Goal: Find specific page/section: Find specific page/section

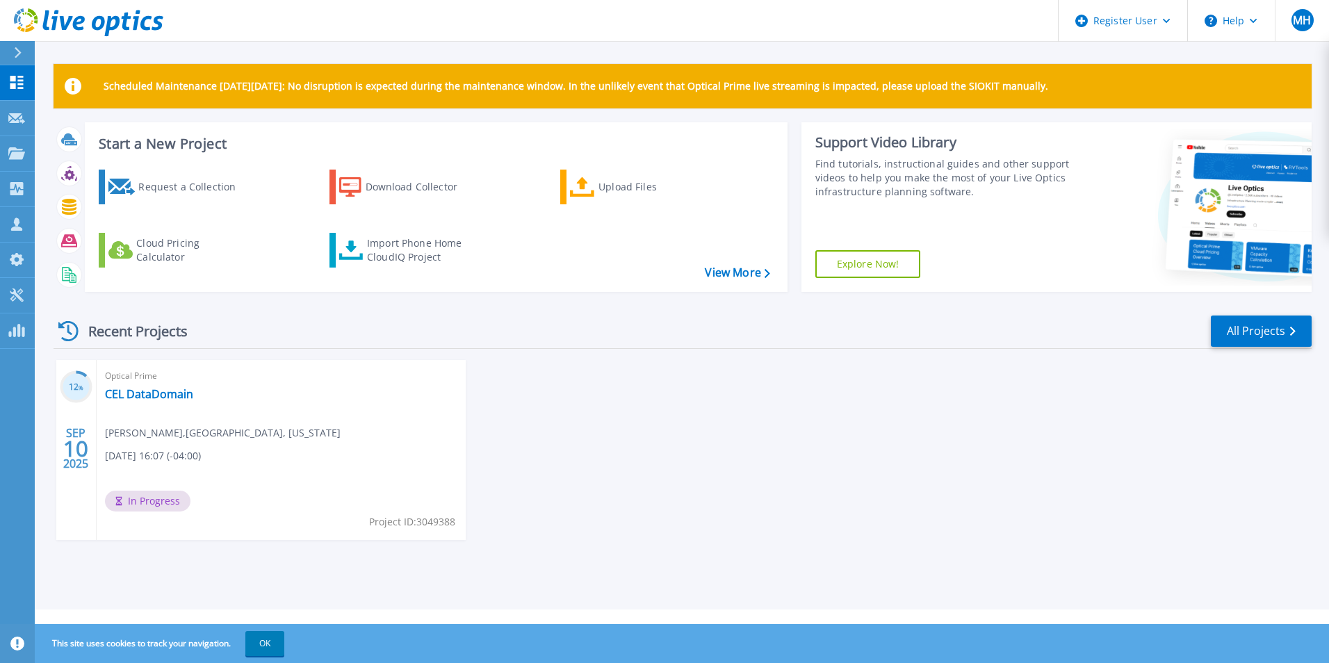
click at [19, 54] on icon at bounding box center [18, 52] width 7 height 11
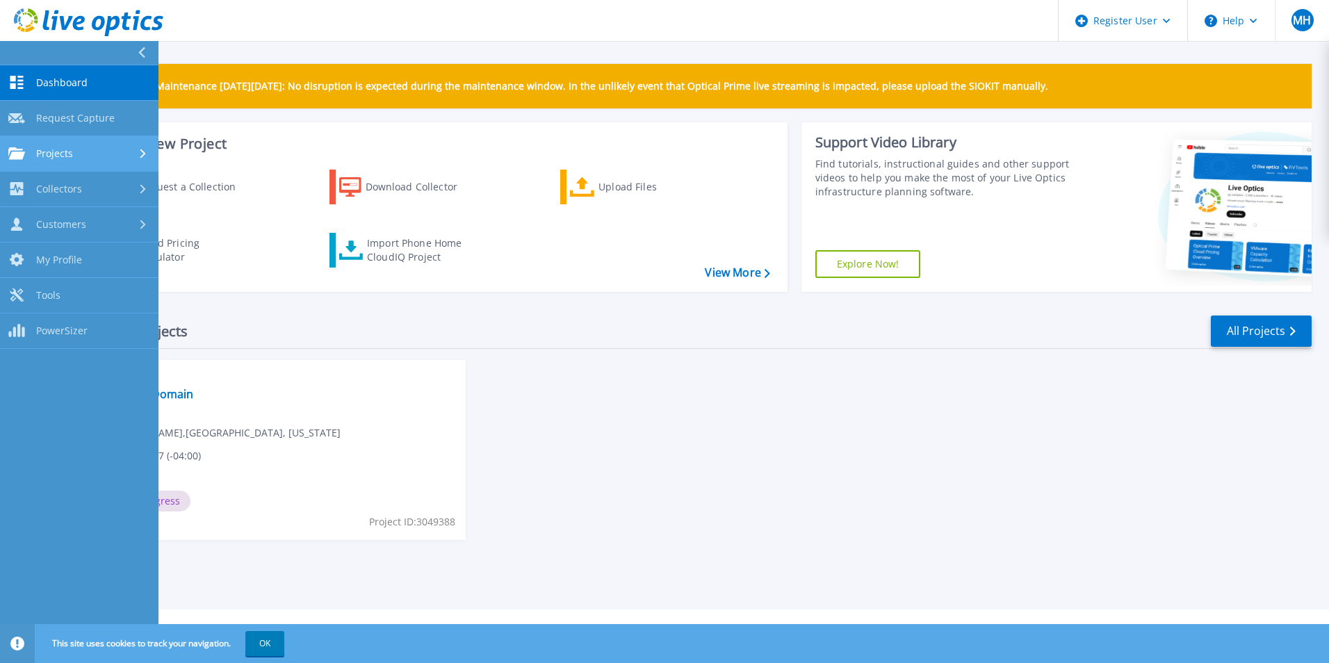
click at [98, 147] on div "Projects" at bounding box center [79, 153] width 142 height 13
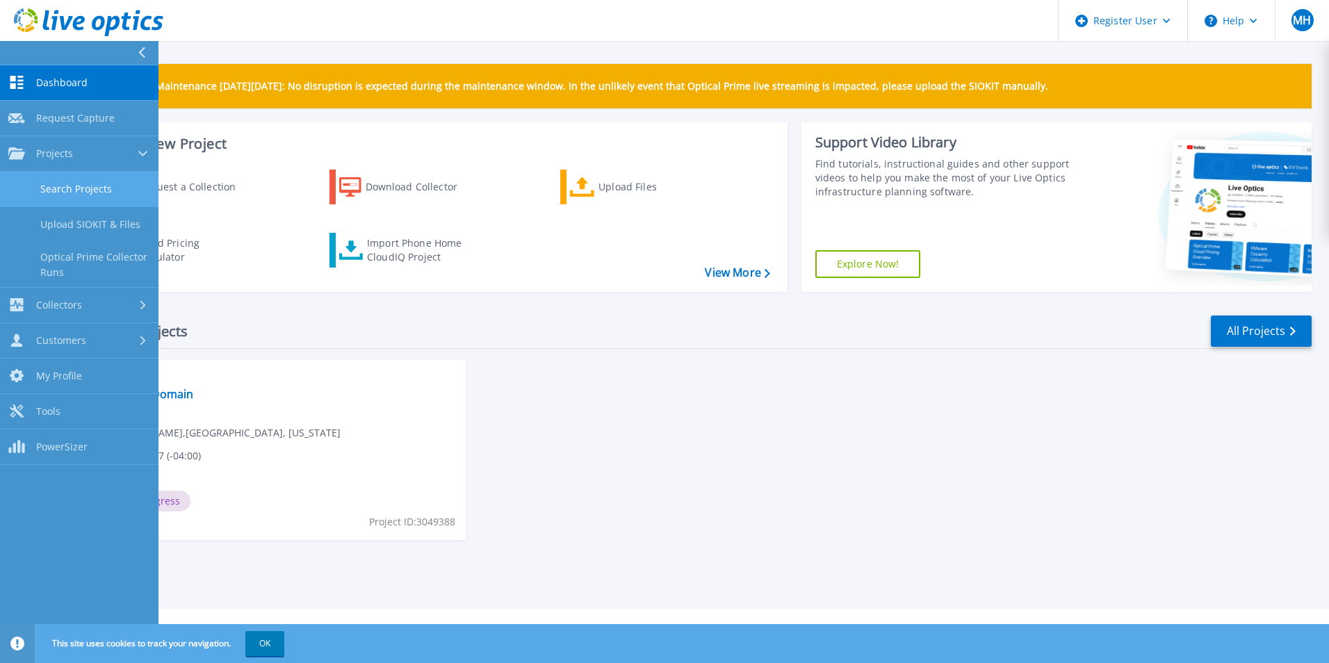
click at [119, 186] on link "Search Projects" at bounding box center [79, 189] width 158 height 35
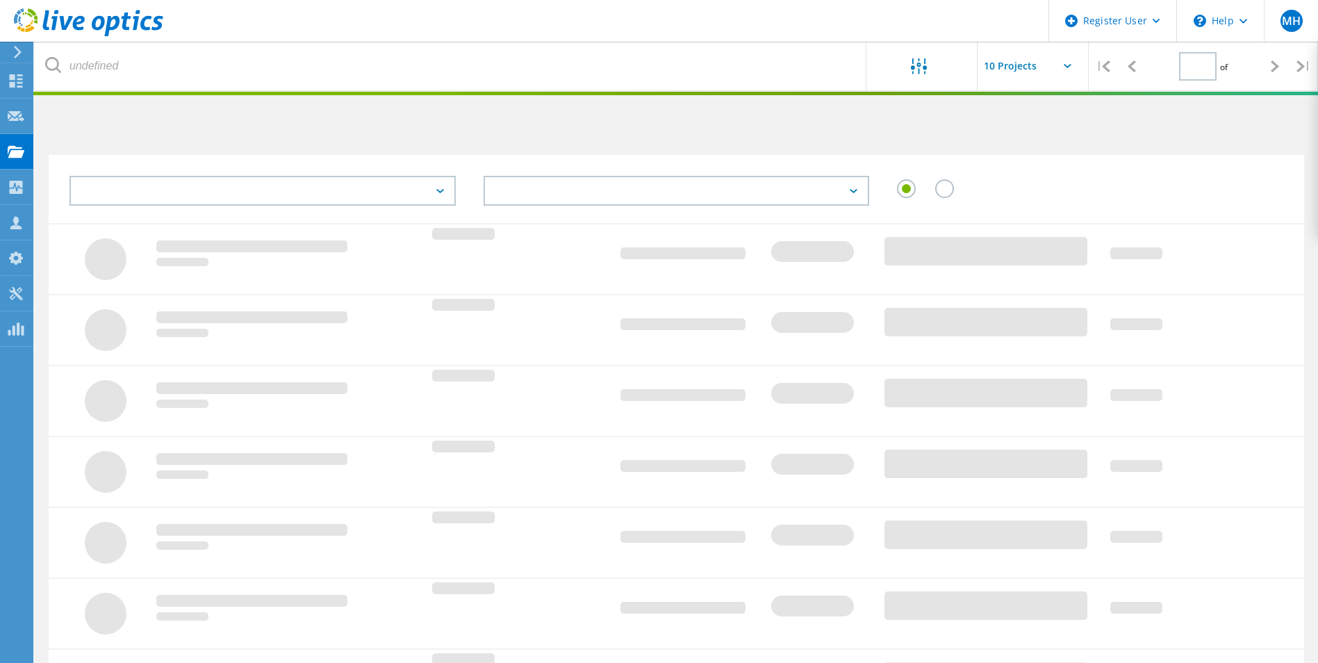
type input "1"
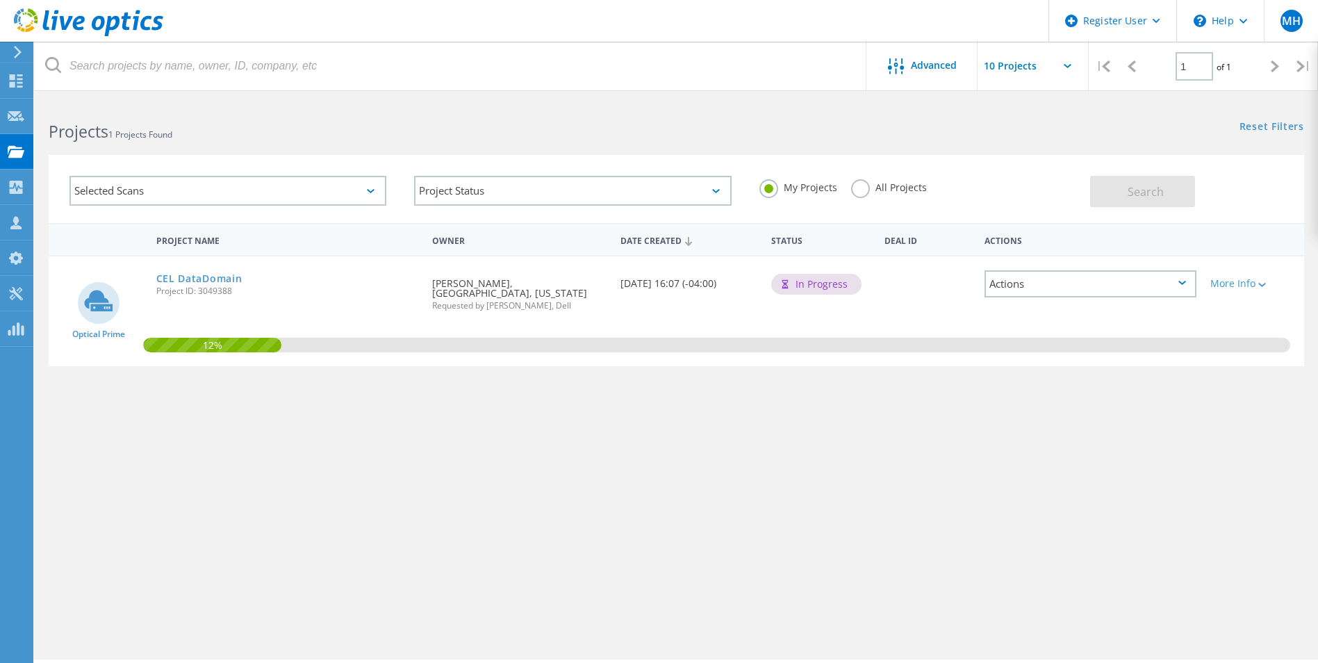
click at [190, 189] on div "Selected Scans" at bounding box center [228, 191] width 317 height 30
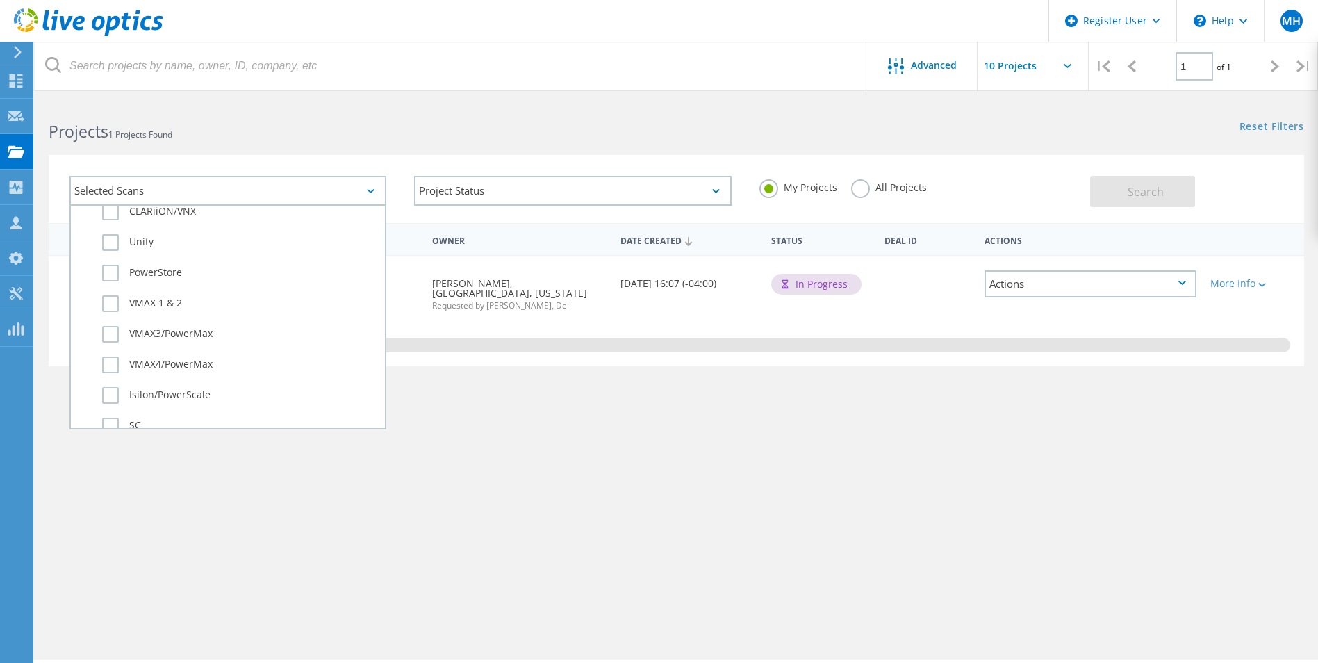
scroll to position [348, 0]
click at [120, 227] on div "CLARiiON/VNX" at bounding box center [228, 212] width 300 height 31
click at [116, 238] on label "Unity" at bounding box center [240, 239] width 276 height 17
click at [0, 0] on input "Unity" at bounding box center [0, 0] width 0 height 0
click at [1164, 206] on button "Search" at bounding box center [1142, 191] width 105 height 31
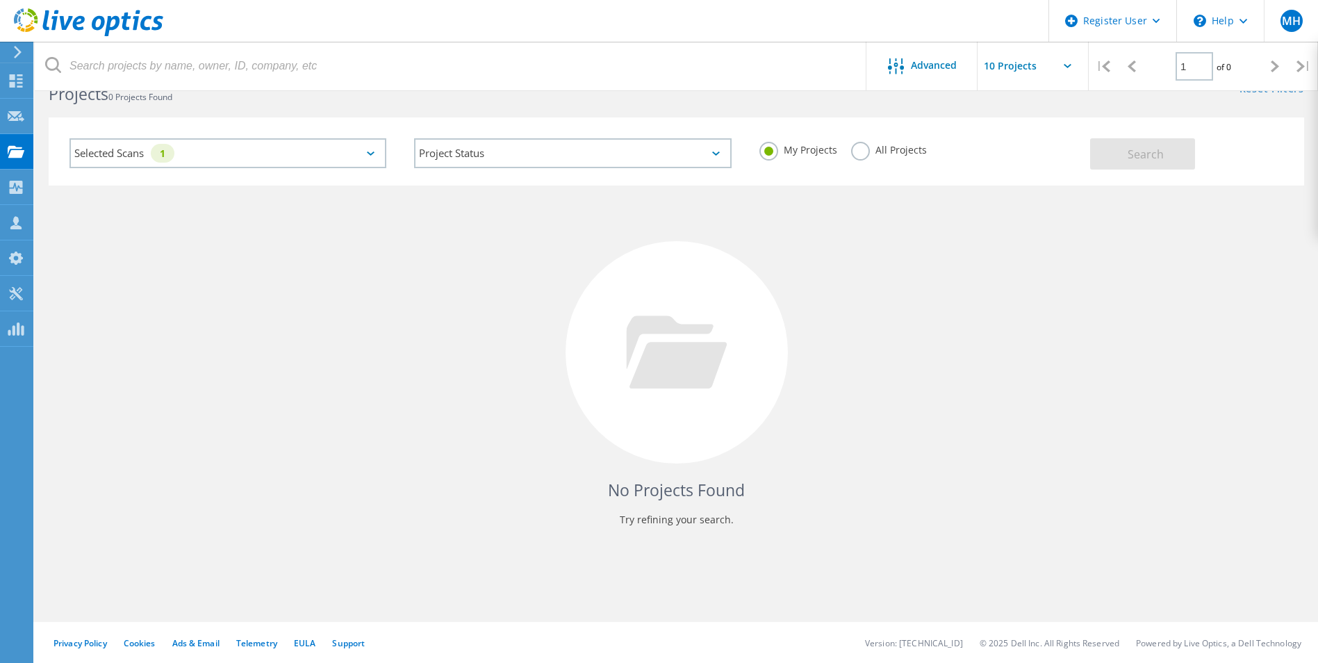
scroll to position [38, 0]
click at [865, 159] on div "All Projects" at bounding box center [889, 151] width 76 height 20
click at [863, 154] on label "All Projects" at bounding box center [889, 147] width 76 height 13
click at [0, 0] on input "All Projects" at bounding box center [0, 0] width 0 height 0
click at [1133, 152] on span "Search" at bounding box center [1146, 153] width 36 height 15
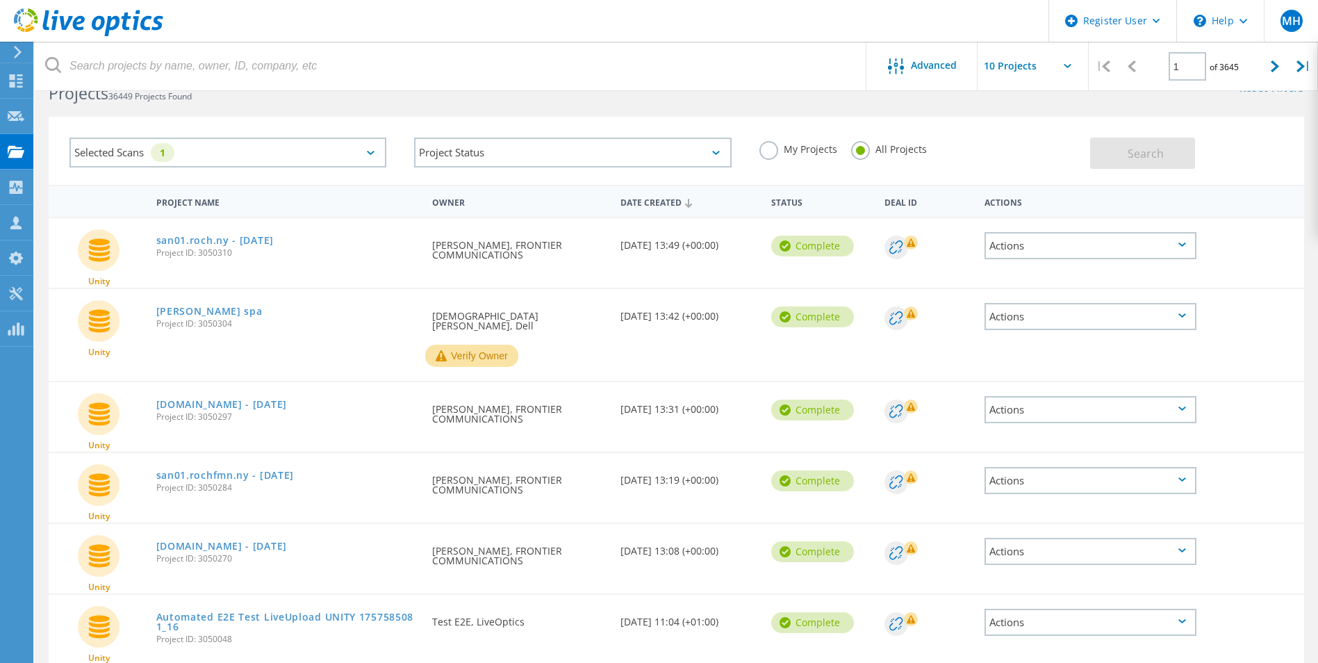
drag, startPoint x: 291, startPoint y: 69, endPoint x: 181, endPoint y: 266, distance: 225.5
click at [175, 268] on div "san01.roch.ny - [DATE] Project ID: 3050310" at bounding box center [287, 244] width 277 height 53
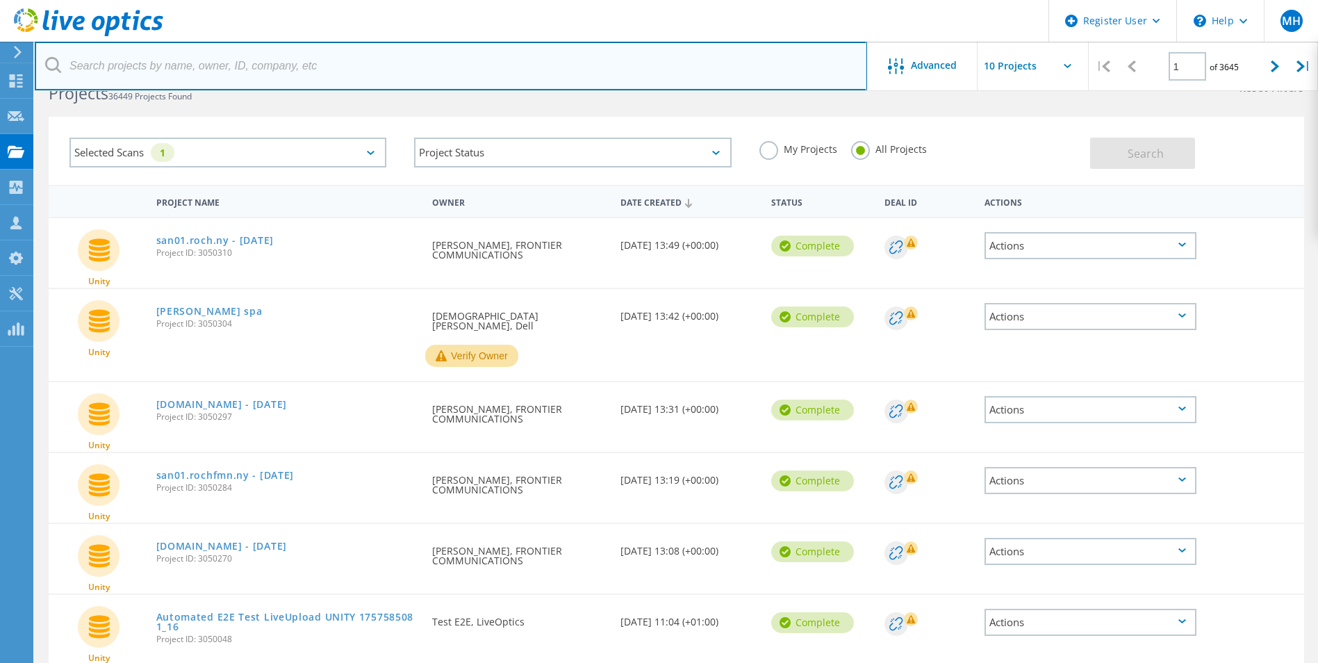
paste input "• san01.roch.ny - [DATE]"
type input "• san01.roch.ny - [DATE]"
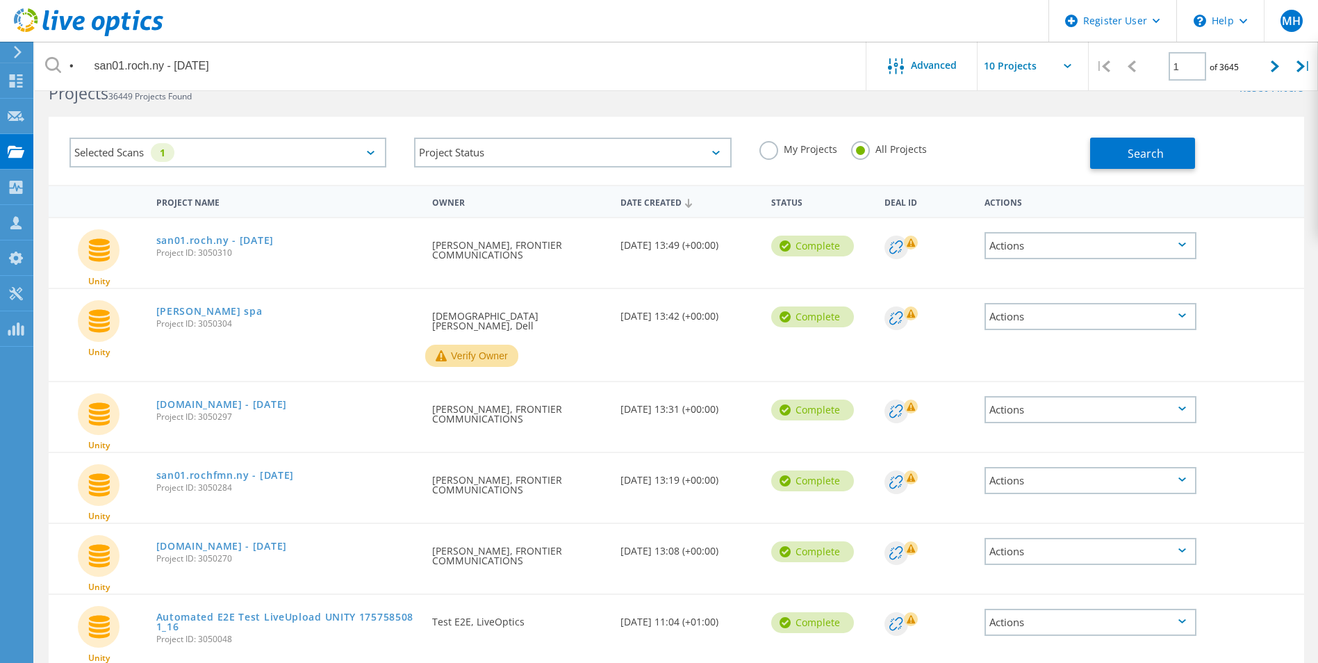
click at [425, 453] on div "san01.rochfmn.ny - [DATE] Project ID: 3050284" at bounding box center [287, 479] width 277 height 53
